Goal: Task Accomplishment & Management: Complete application form

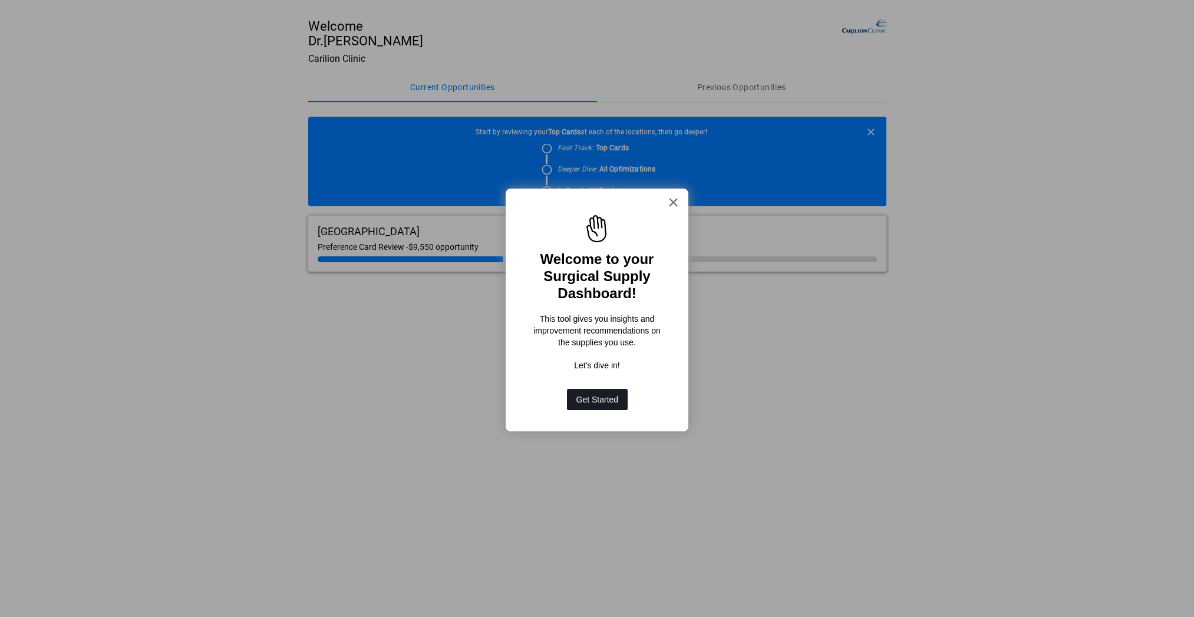
click at [582, 397] on button "Get Started" at bounding box center [597, 399] width 61 height 21
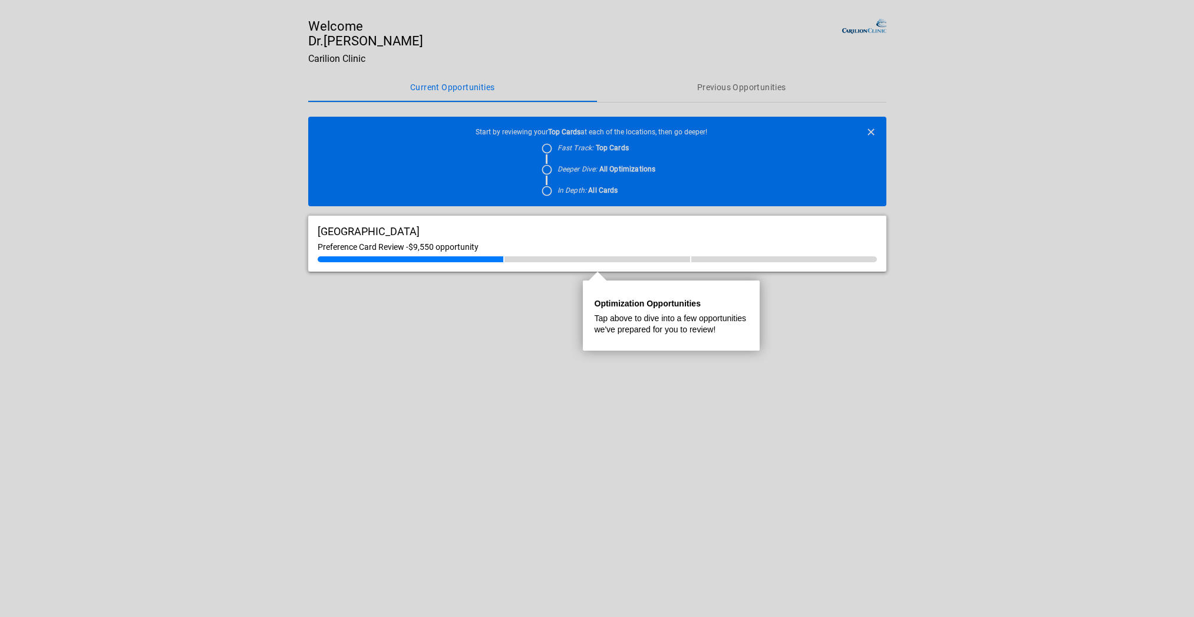
click at [471, 257] on div at bounding box center [411, 259] width 186 height 6
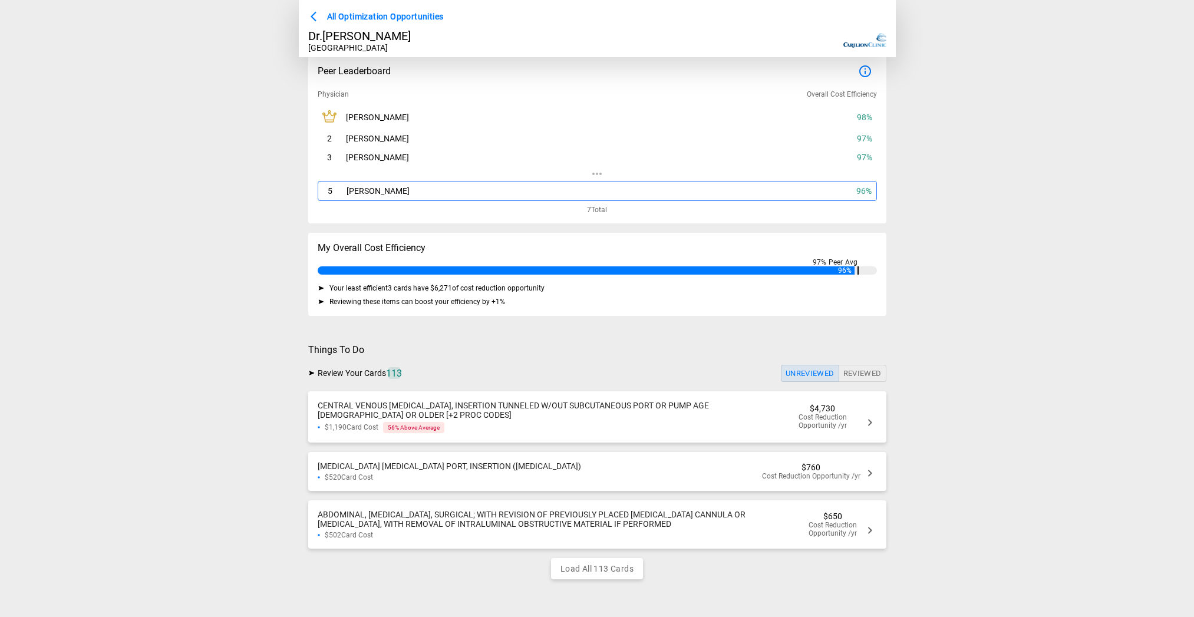
scroll to position [16, 0]
click at [764, 411] on div "CENTRAL VENOUS [MEDICAL_DATA], INSERTION TUNNELED W/OUT SUBCUTANEOUS PORT OR PU…" at bounding box center [552, 410] width 468 height 19
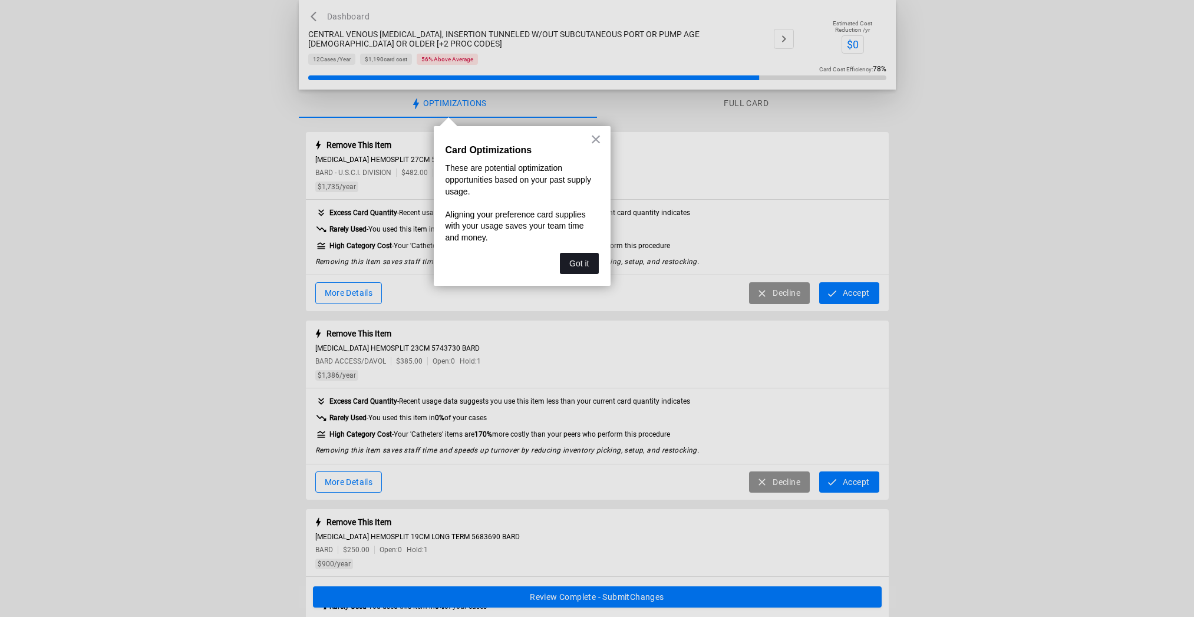
click at [585, 263] on button "Got it" at bounding box center [579, 263] width 38 height 21
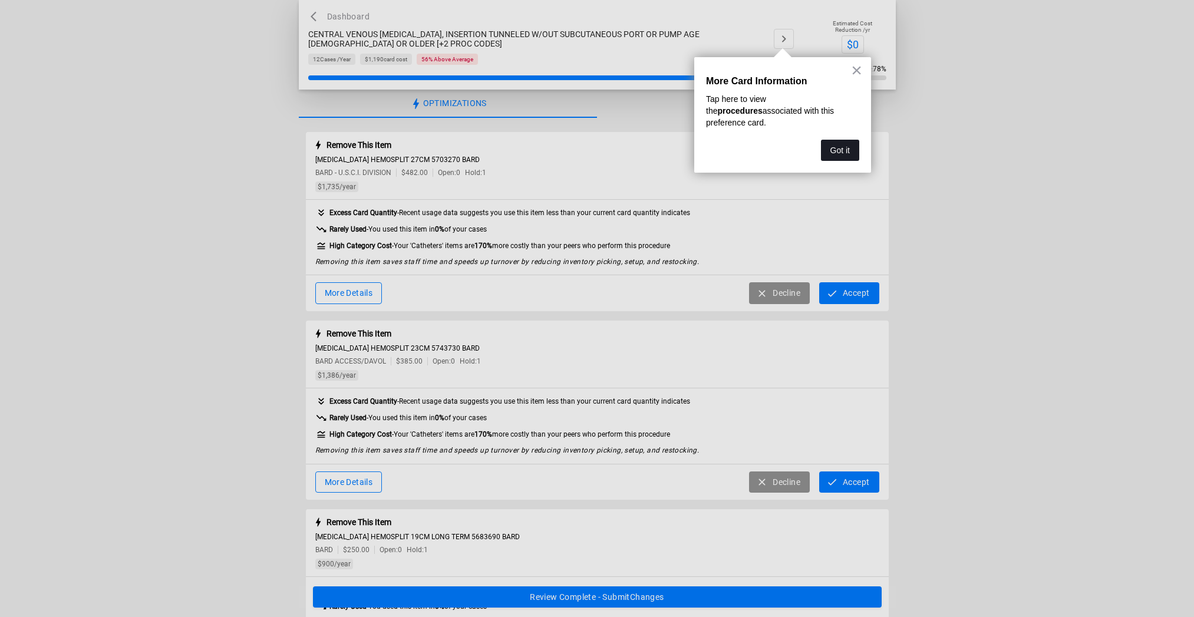
click at [834, 140] on button "Got it" at bounding box center [840, 150] width 38 height 21
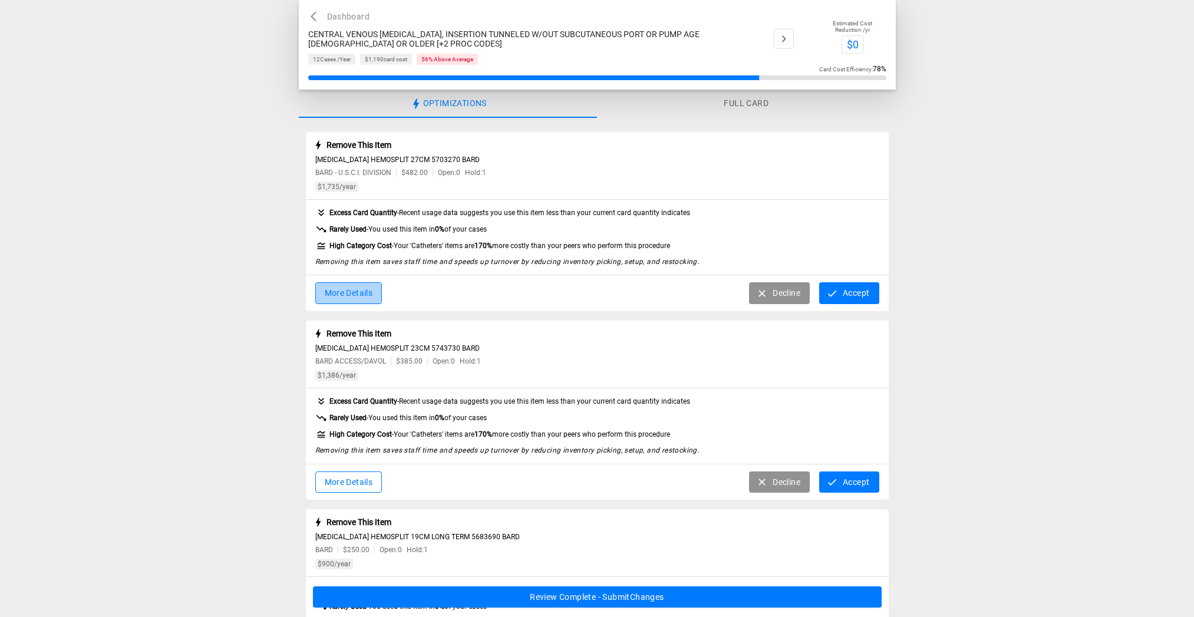
click at [365, 293] on button "More Details" at bounding box center [348, 293] width 67 height 22
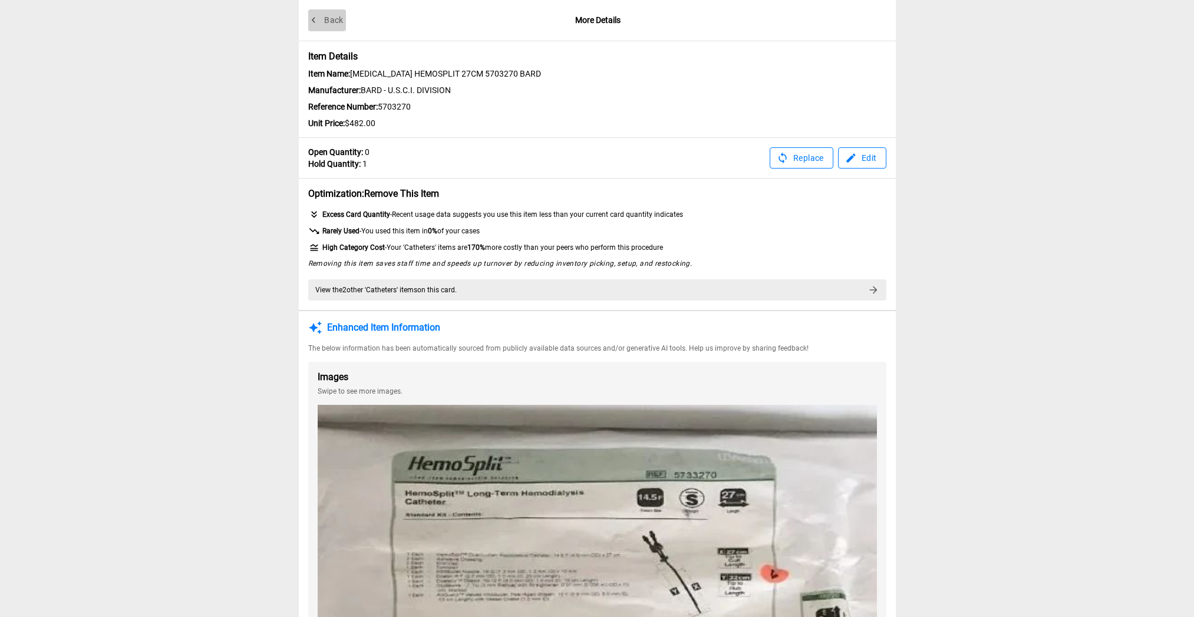
click at [332, 22] on button "Back" at bounding box center [327, 20] width 38 height 22
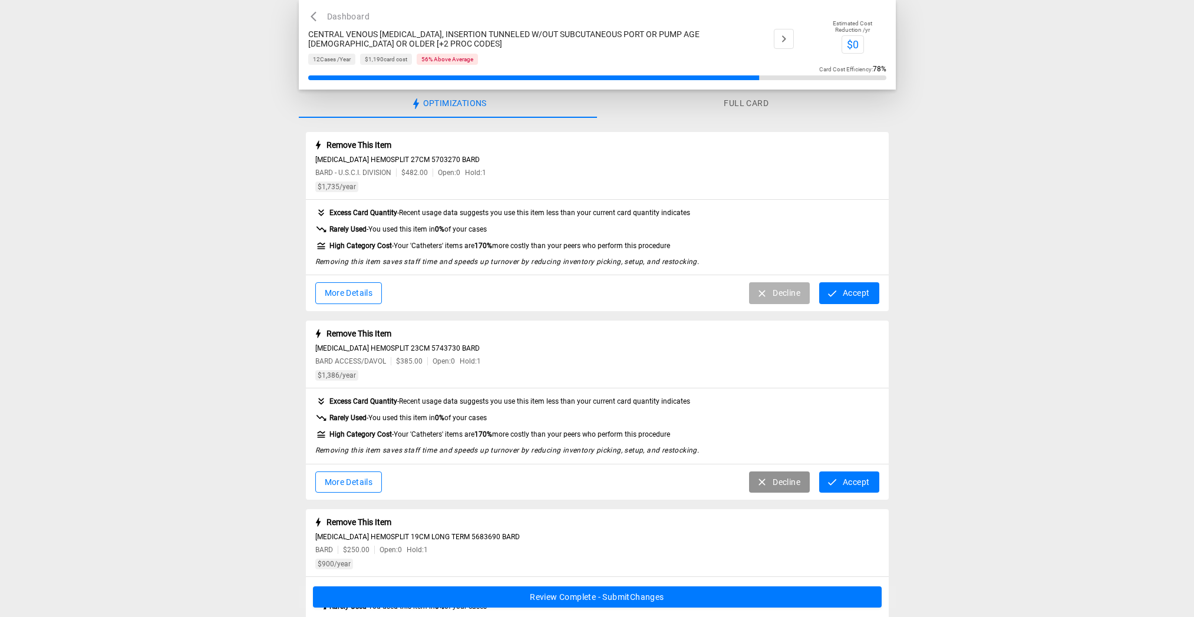
click at [780, 296] on button "Decline" at bounding box center [779, 293] width 61 height 22
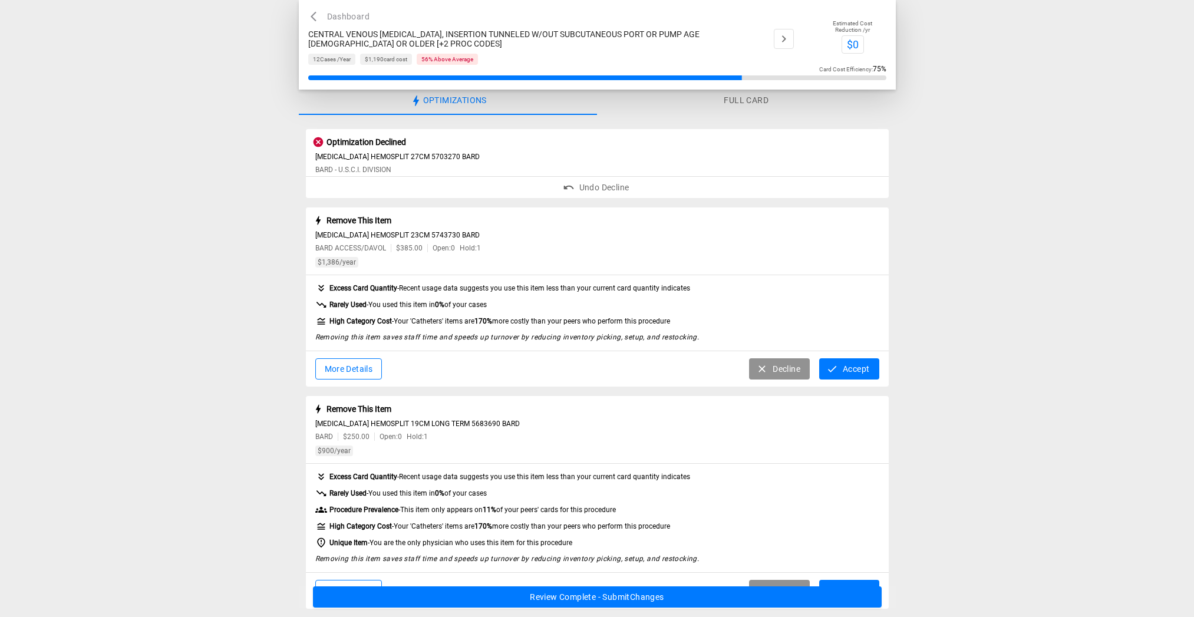
scroll to position [6, 0]
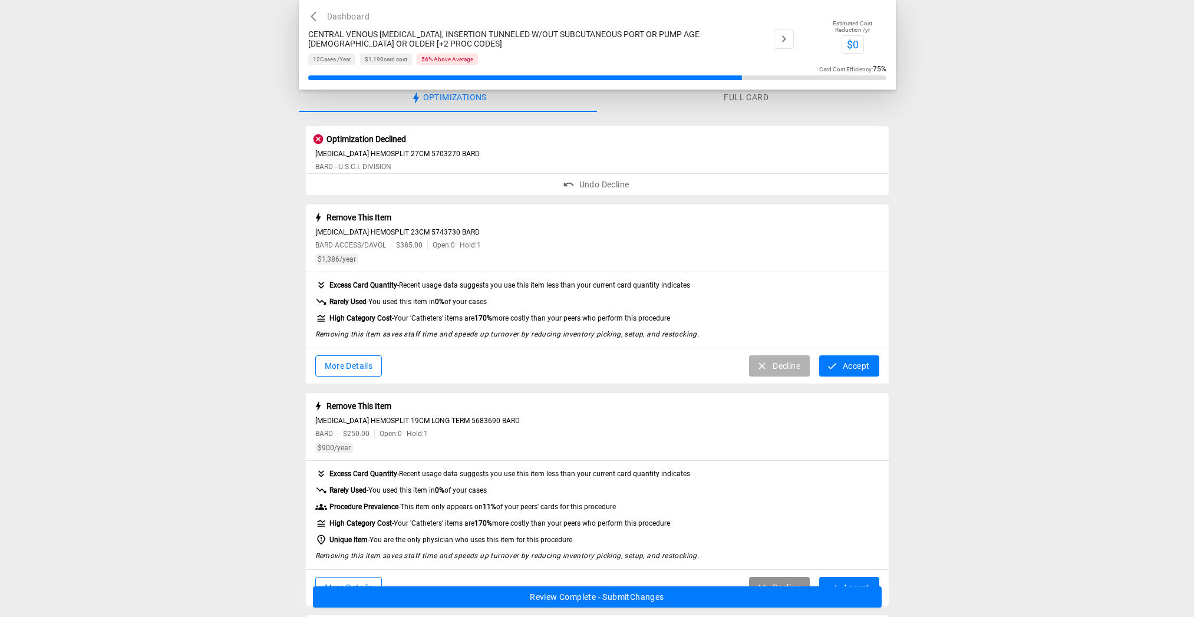
click at [766, 362] on icon "button" at bounding box center [762, 366] width 12 height 12
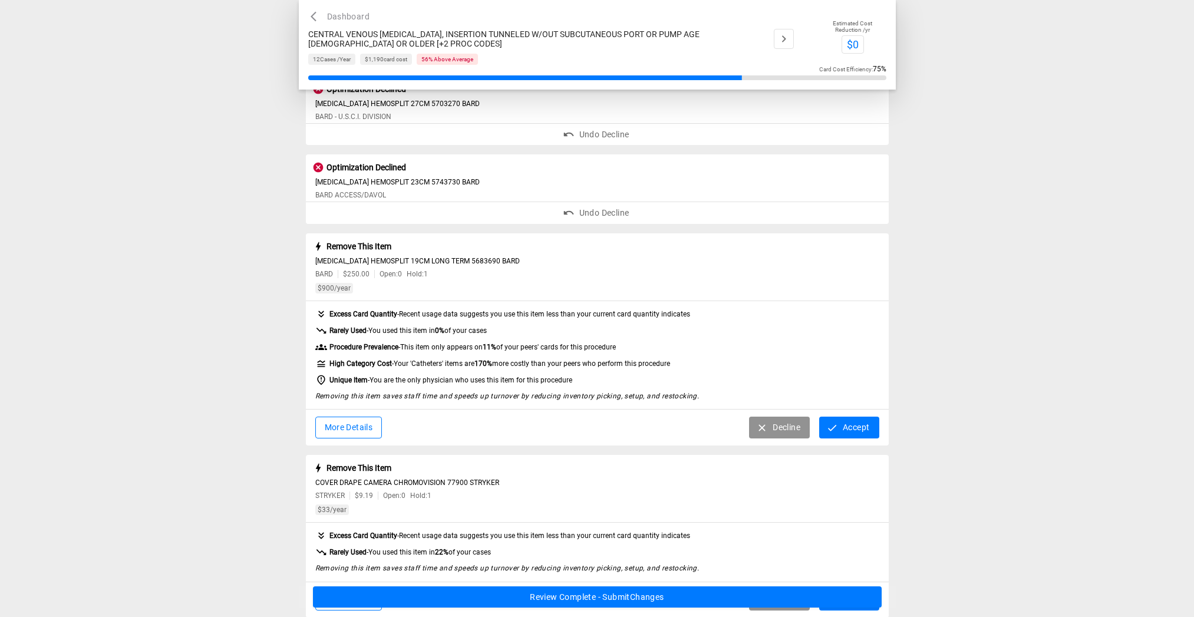
scroll to position [55, 0]
click at [775, 423] on button "Decline" at bounding box center [779, 428] width 61 height 22
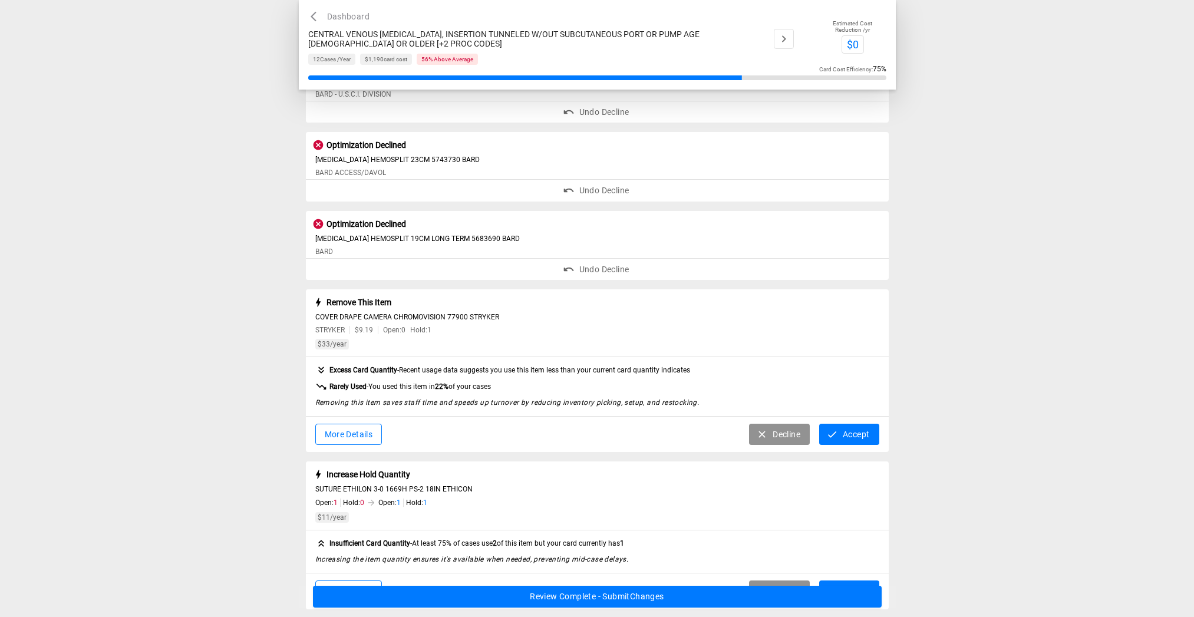
scroll to position [78, 0]
click at [845, 429] on button "Accept" at bounding box center [849, 435] width 60 height 22
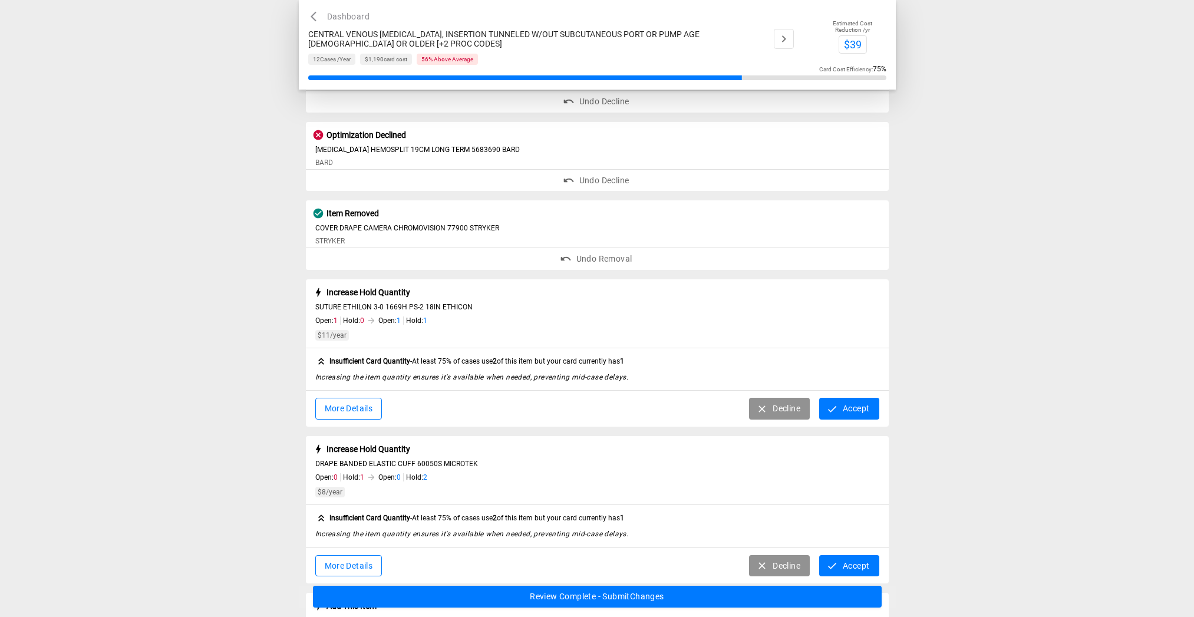
scroll to position [168, 0]
click at [855, 412] on button "Accept" at bounding box center [849, 408] width 60 height 22
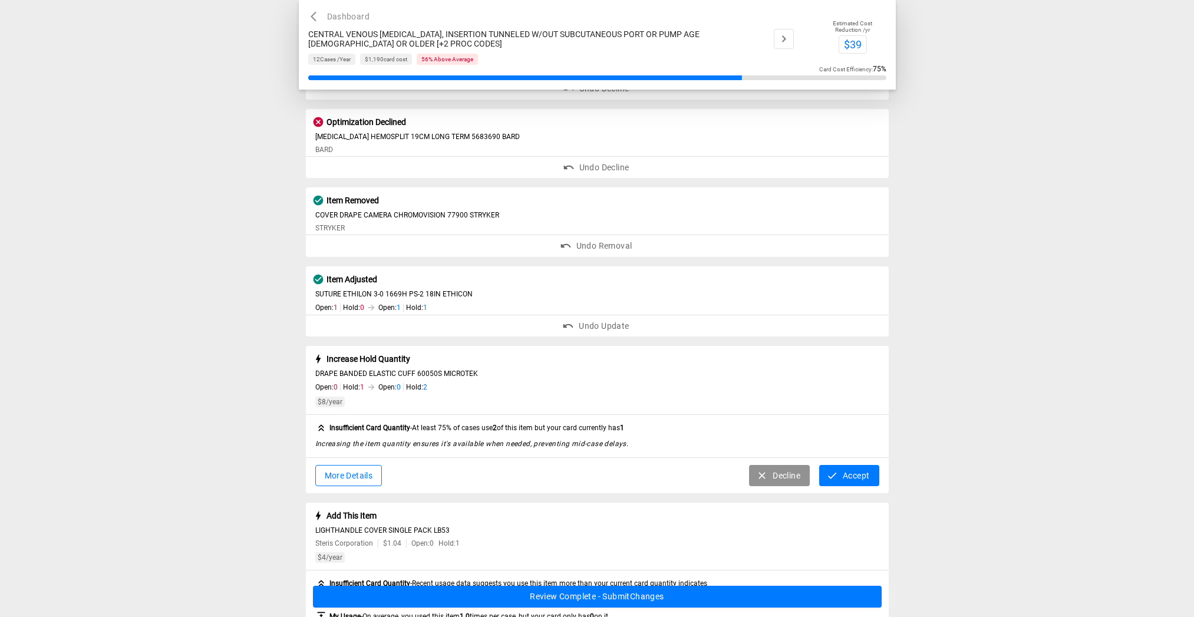
scroll to position [181, 0]
click at [838, 467] on button "Accept" at bounding box center [849, 475] width 60 height 22
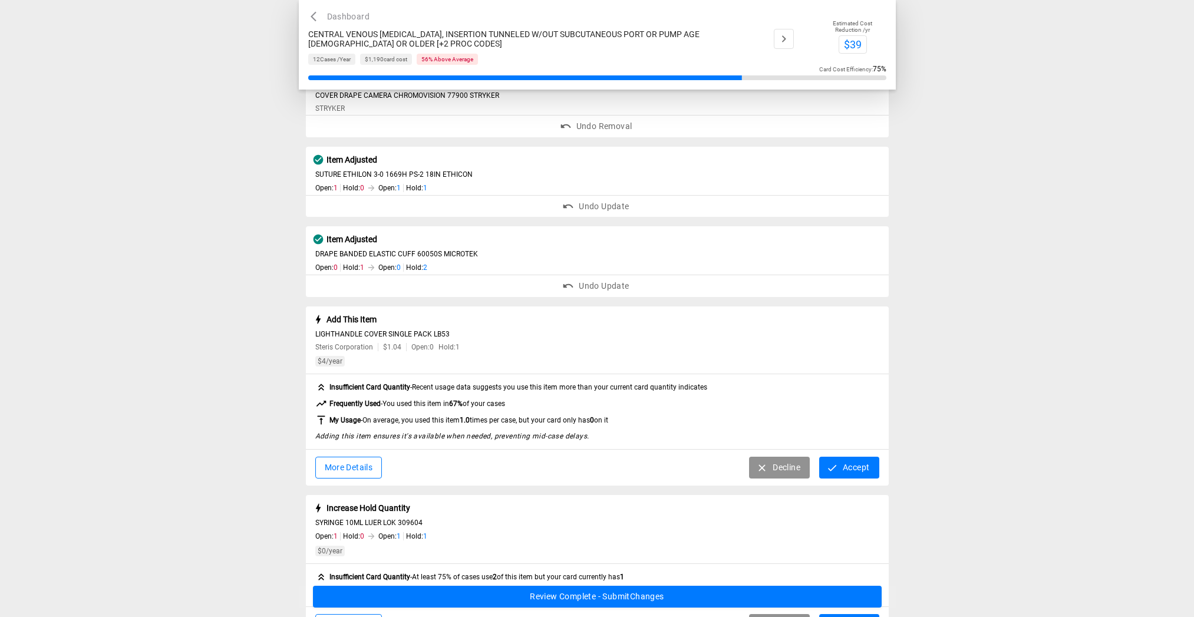
scroll to position [303, 0]
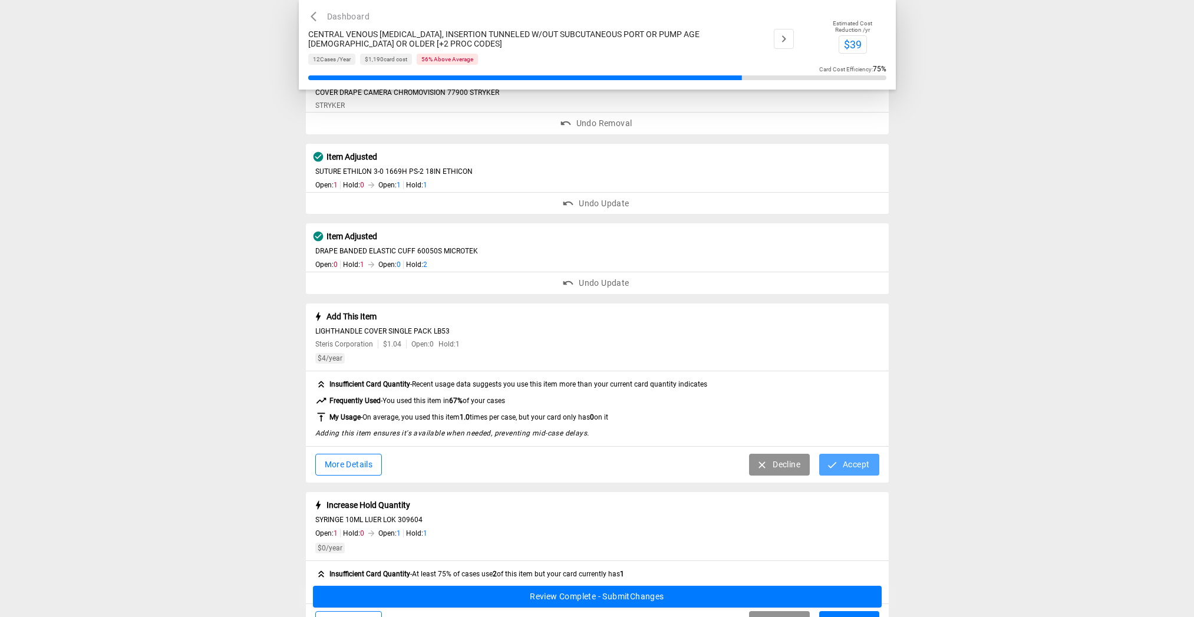
click at [846, 454] on button "Accept" at bounding box center [849, 465] width 60 height 22
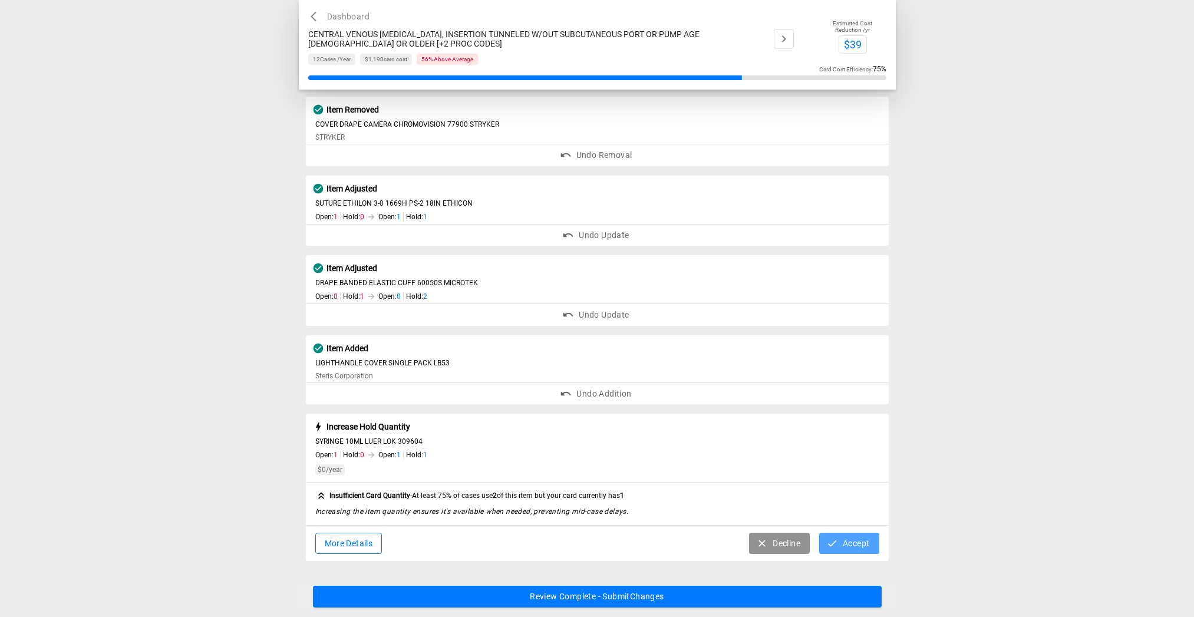
click at [831, 537] on icon "button" at bounding box center [832, 543] width 12 height 12
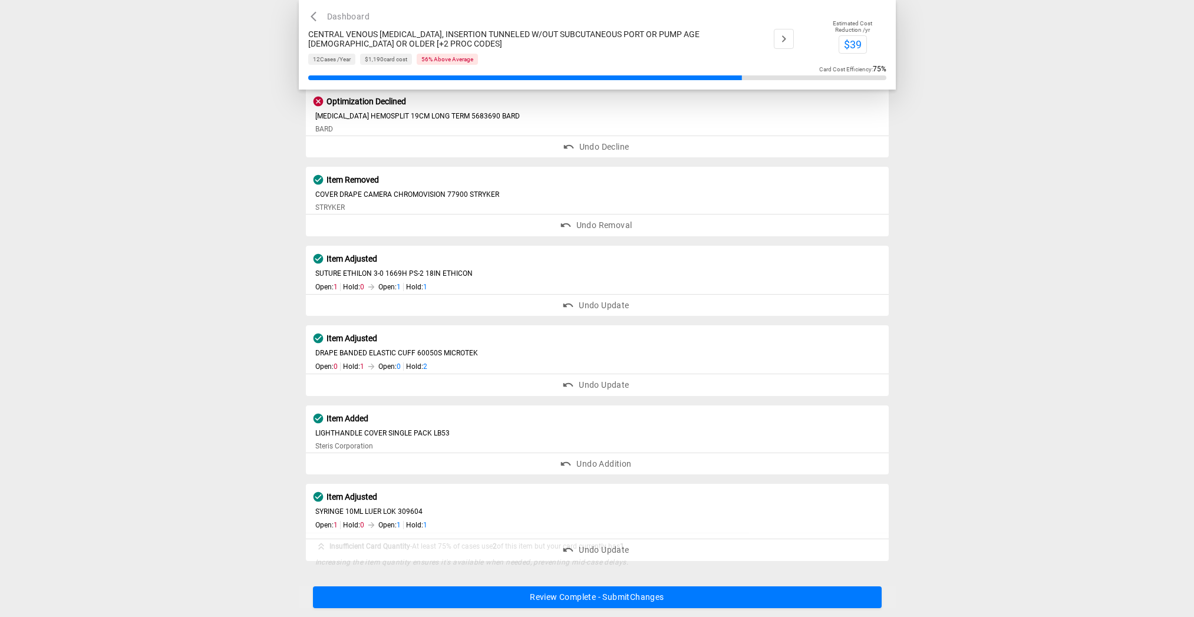
scroll to position [194, 0]
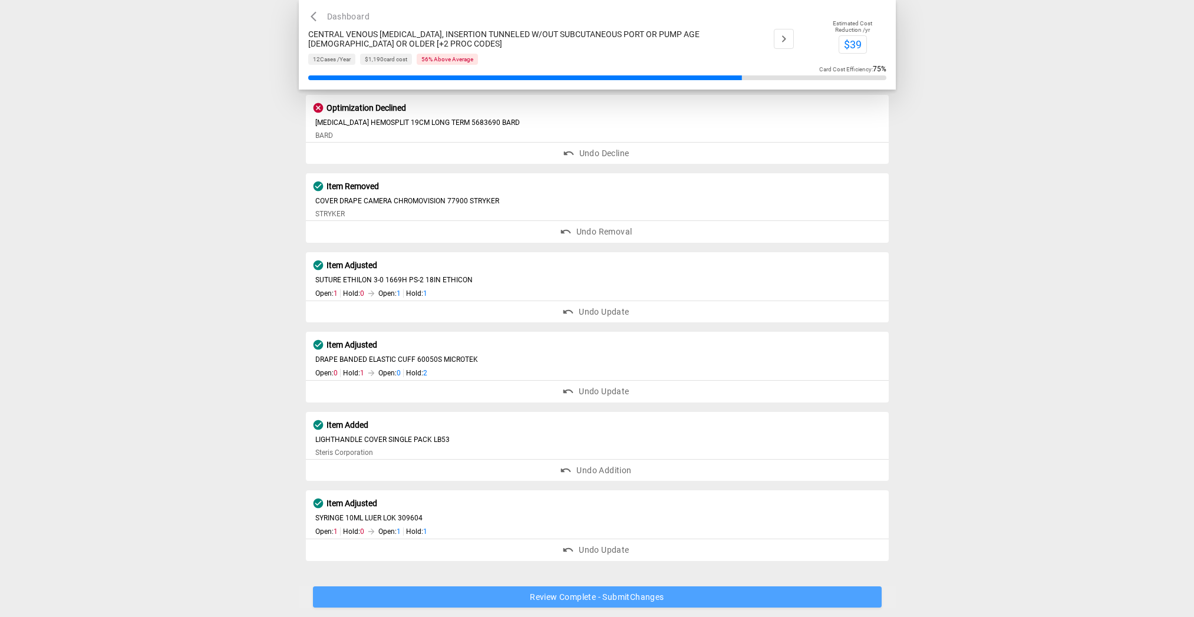
click at [693, 595] on button "Review Complete - Submit Changes" at bounding box center [597, 597] width 569 height 22
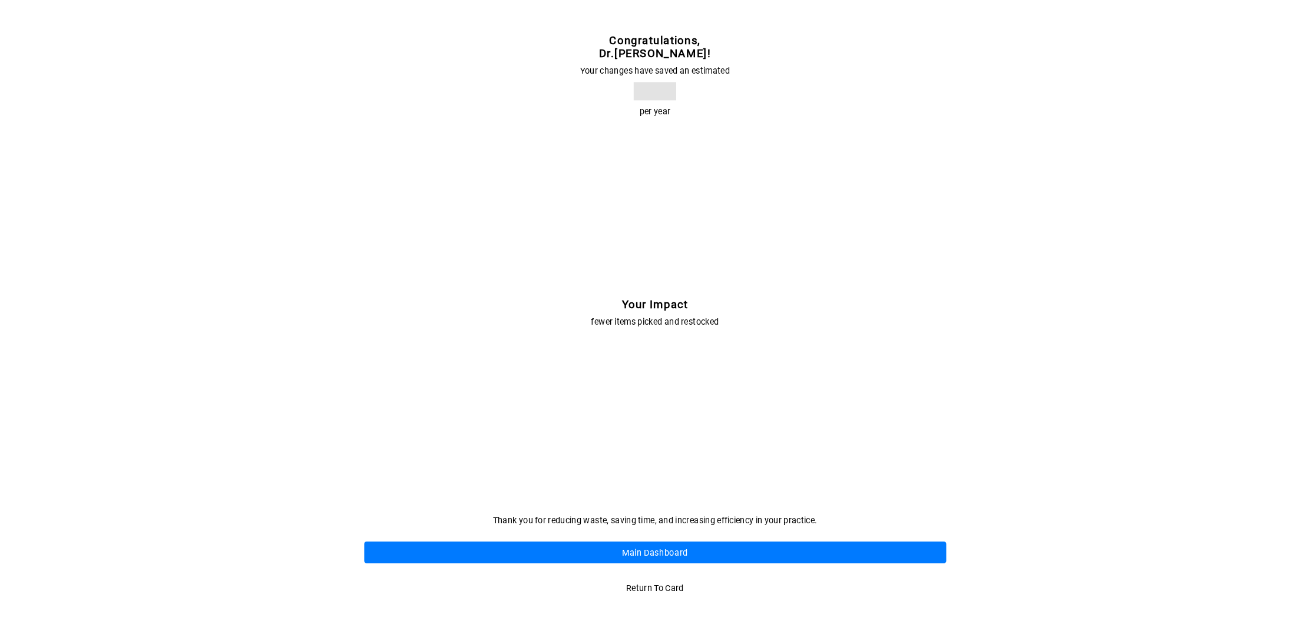
scroll to position [0, 0]
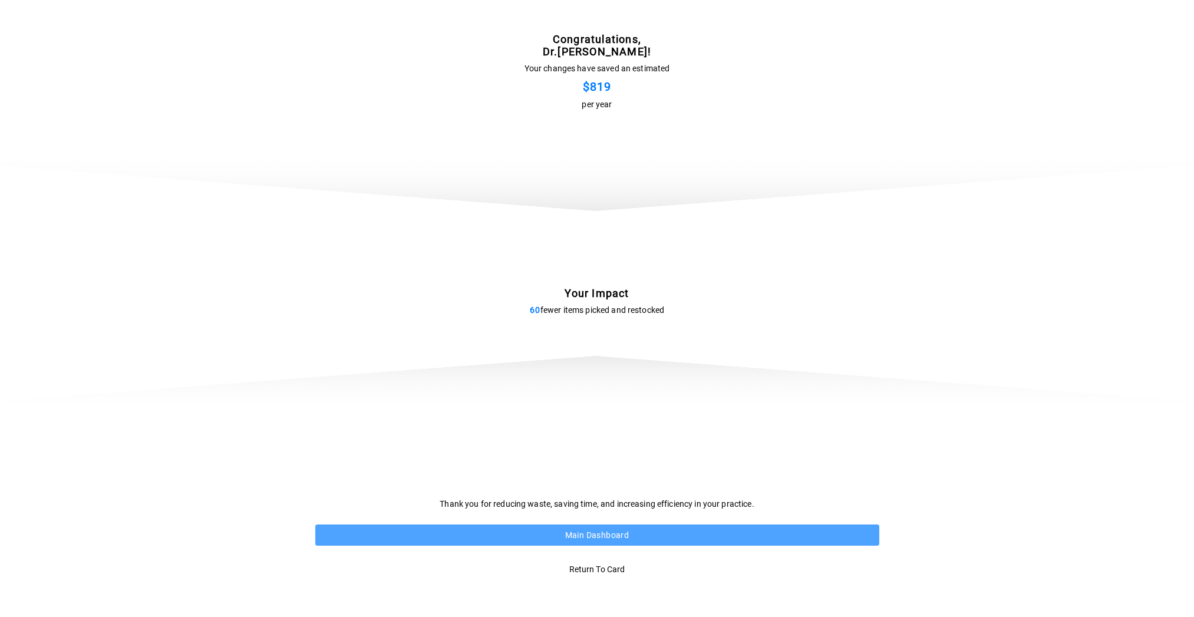
click at [447, 525] on button "Main Dashboard" at bounding box center [597, 535] width 564 height 22
